Goal: Transaction & Acquisition: Purchase product/service

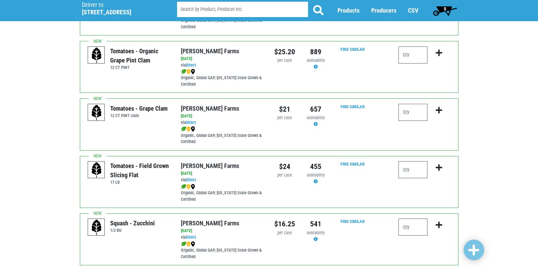
scroll to position [444, 0]
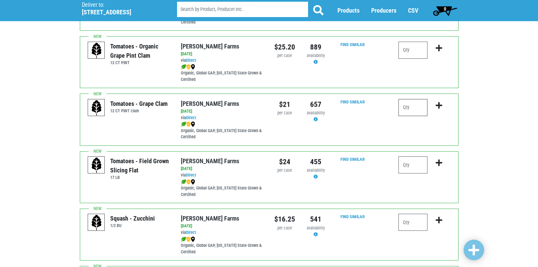
click at [404, 108] on input "number" at bounding box center [413, 107] width 29 height 17
type input "1"
click at [440, 104] on icon "submit" at bounding box center [439, 106] width 6 height 8
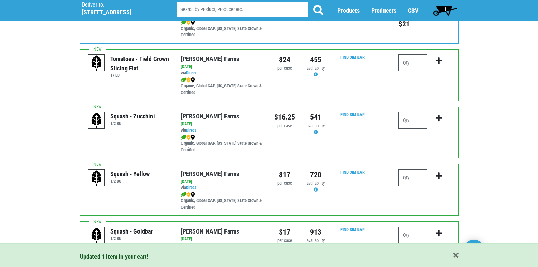
scroll to position [546, 0]
click at [417, 123] on input "number" at bounding box center [413, 119] width 29 height 17
type input "1"
click at [437, 116] on icon "submit" at bounding box center [439, 118] width 6 height 8
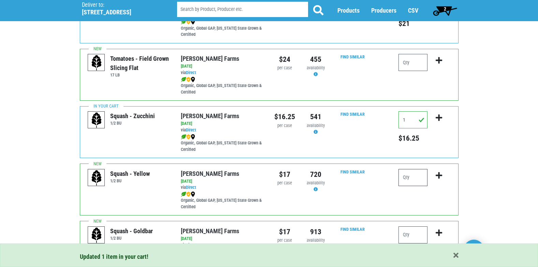
click at [410, 176] on input "number" at bounding box center [413, 177] width 29 height 17
type input "1"
click at [440, 176] on icon "submit" at bounding box center [439, 176] width 6 height 8
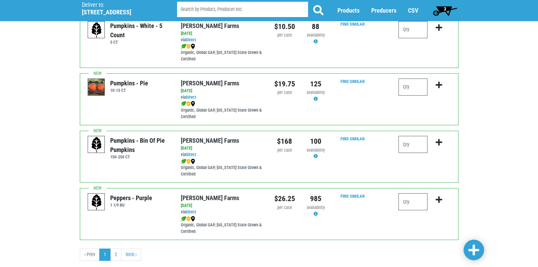
scroll to position [990, 0]
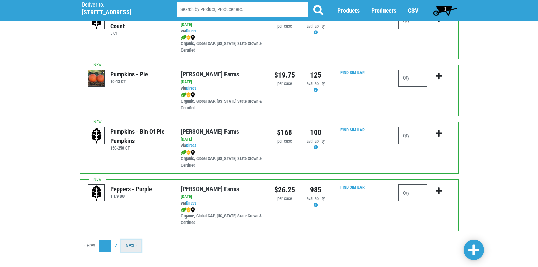
click at [128, 248] on link "Next ›" at bounding box center [131, 246] width 20 height 12
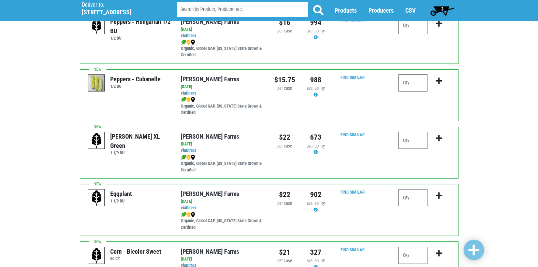
scroll to position [239, 0]
click at [415, 144] on input "number" at bounding box center [413, 139] width 29 height 17
type input "2"
click at [439, 139] on icon "submit" at bounding box center [439, 138] width 6 height 8
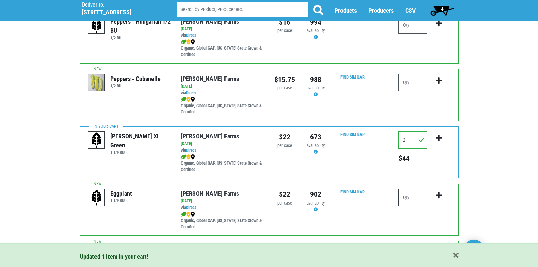
click at [412, 198] on input "number" at bounding box center [413, 197] width 29 height 17
type input "1"
click at [439, 194] on icon "submit" at bounding box center [439, 196] width 6 height 8
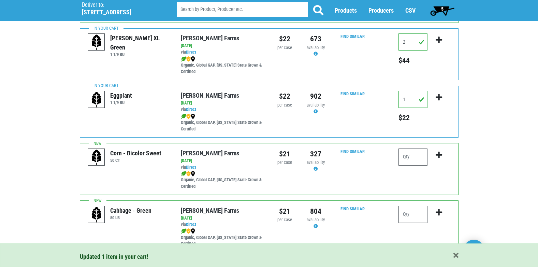
scroll to position [341, 0]
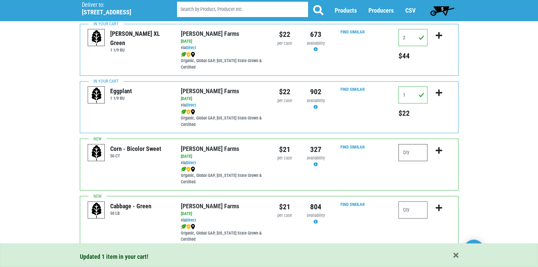
click at [415, 155] on input "number" at bounding box center [413, 152] width 29 height 17
type input "5"
click at [439, 148] on icon "submit" at bounding box center [439, 151] width 6 height 8
click at [413, 211] on input "number" at bounding box center [413, 209] width 29 height 17
type input "2"
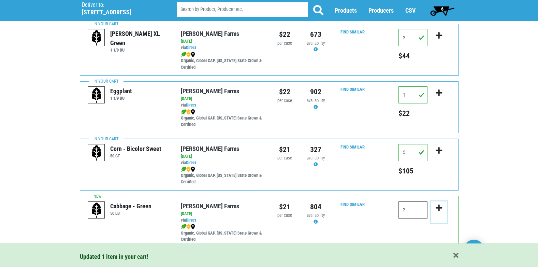
click at [438, 208] on icon "submit" at bounding box center [439, 208] width 6 height 8
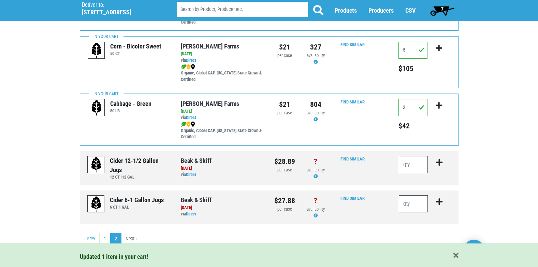
scroll to position [445, 0]
click at [445, 6] on span "7" at bounding box center [443, 11] width 30 height 14
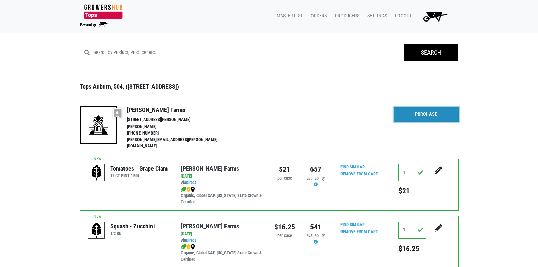
click at [441, 113] on link "Purchase" at bounding box center [426, 114] width 65 height 14
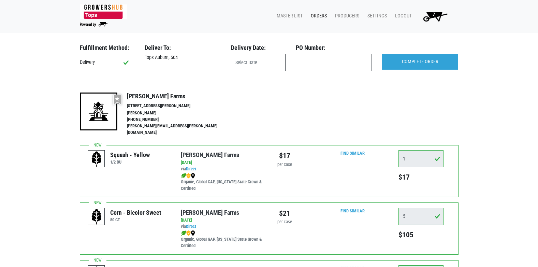
click at [268, 64] on input "text" at bounding box center [258, 62] width 55 height 17
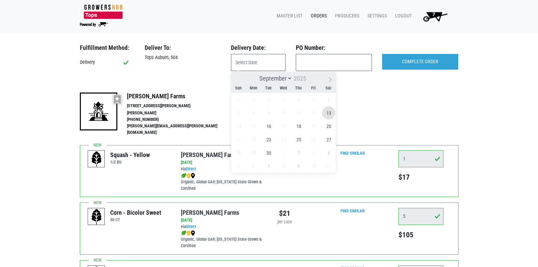
click at [329, 113] on span "13" at bounding box center [328, 112] width 13 height 13
type input "2025-09-13"
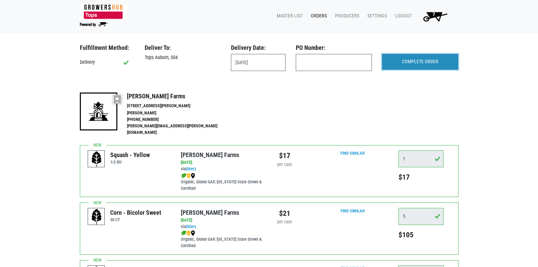
click at [411, 63] on input "COMPLETE ORDER" at bounding box center [420, 62] width 76 height 16
